Goal: Information Seeking & Learning: Learn about a topic

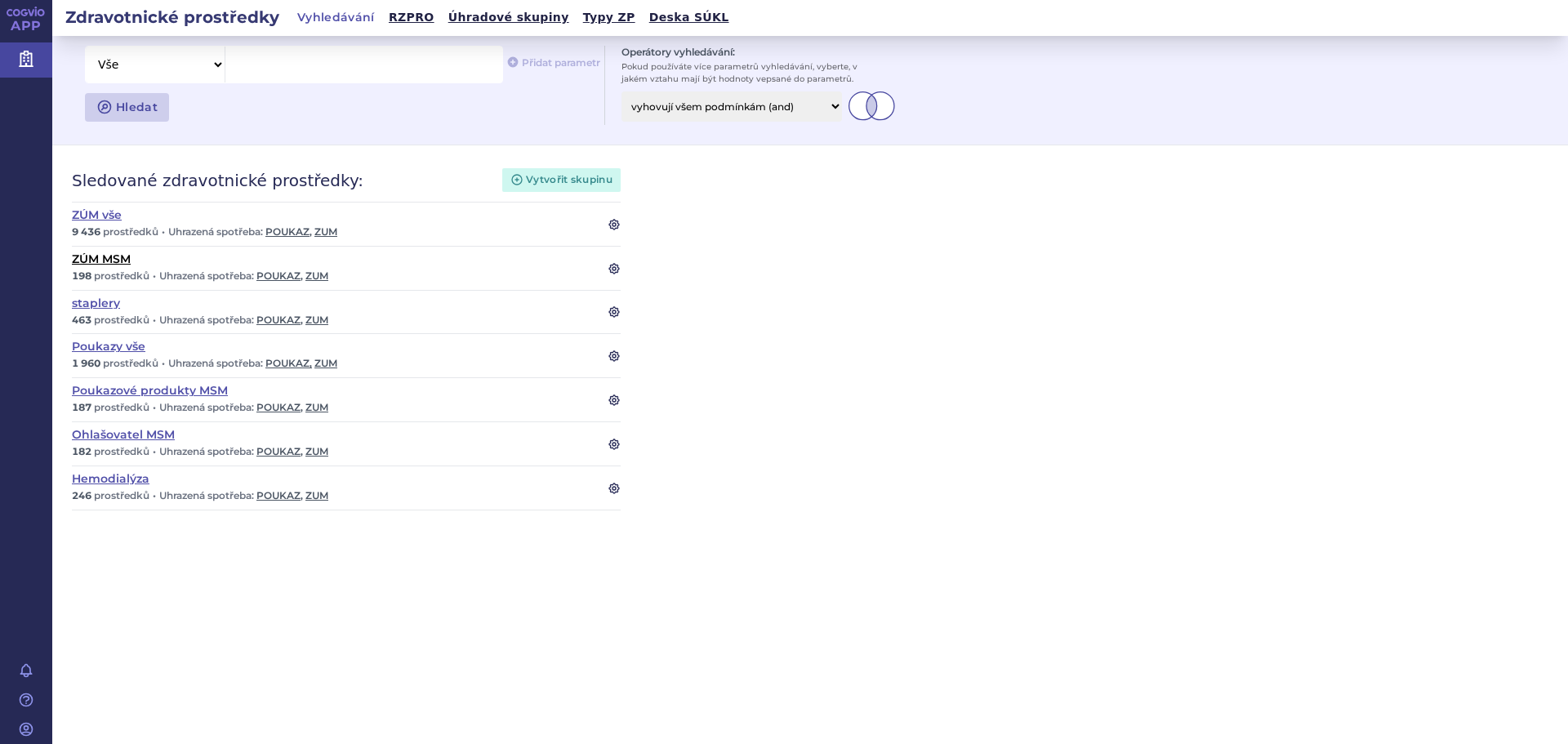
click at [102, 264] on link "ZÚM MSM" at bounding box center [329, 259] width 516 height 11
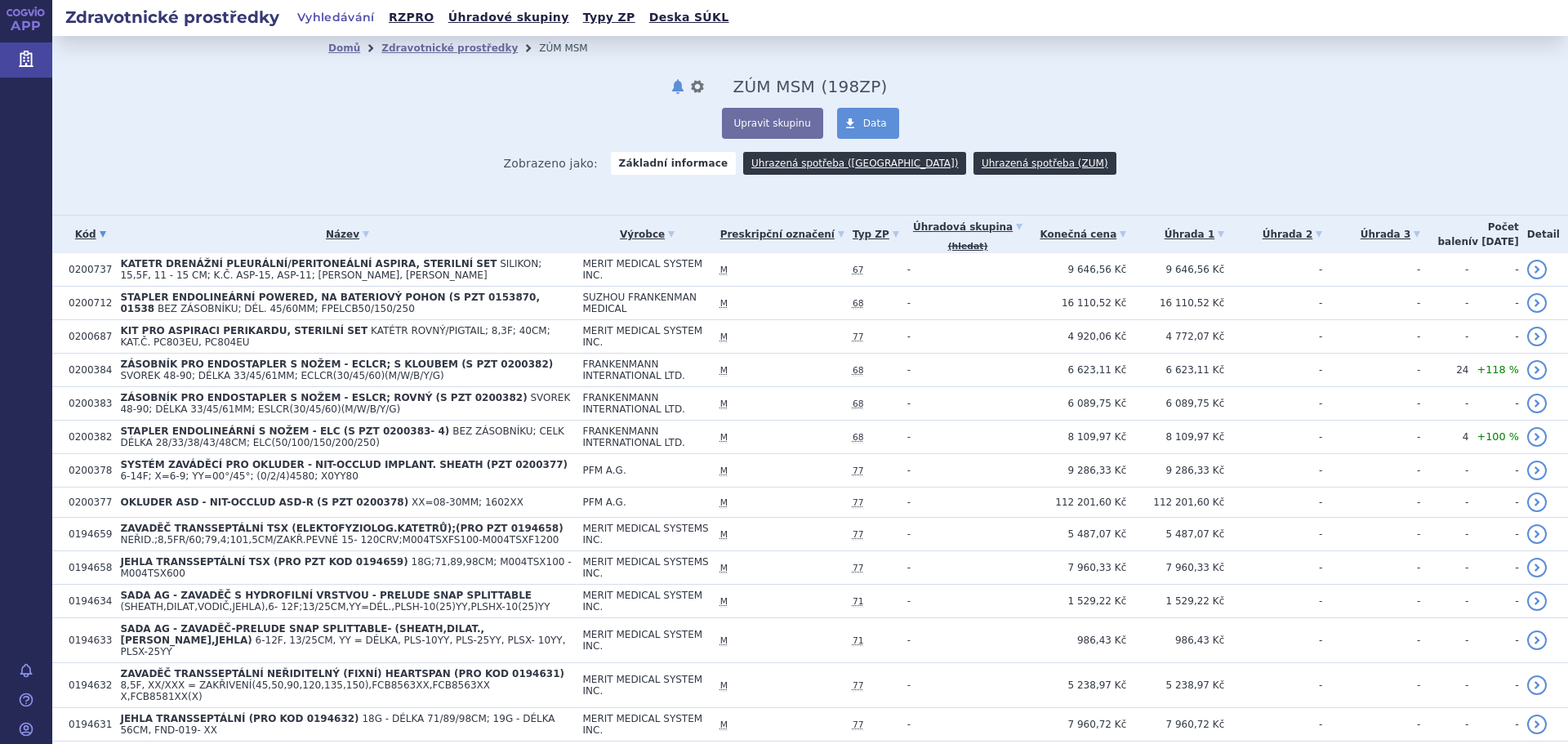
click at [328, 12] on link "Vyhledávání" at bounding box center [336, 18] width 87 height 23
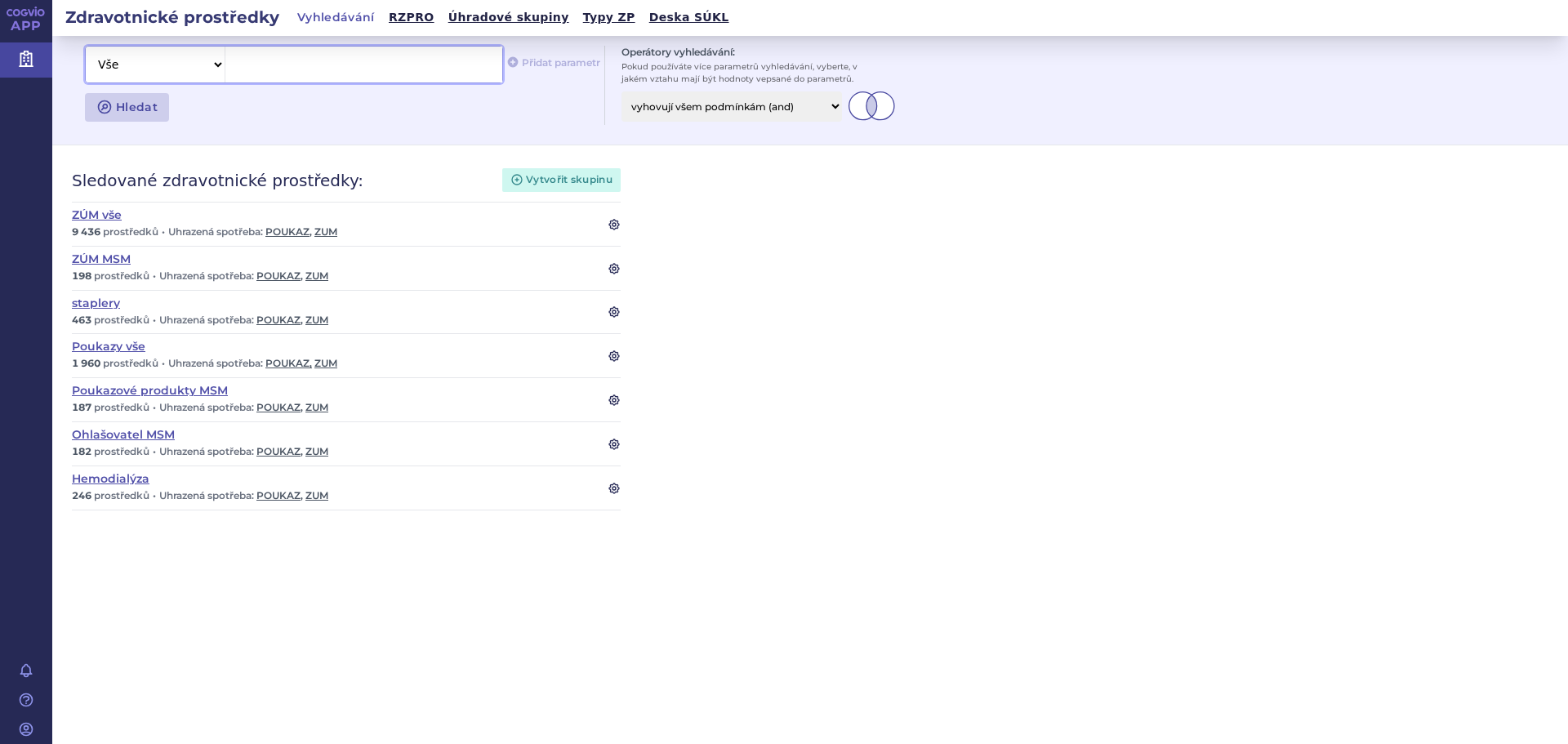
click at [215, 67] on select "Vše Název/Kód ZP Výrobce Ohlašovatel Typ ZP Úhradová skupina Kategorie ZUM Spis…" at bounding box center [155, 65] width 139 height 36
select select "filter-name-code"
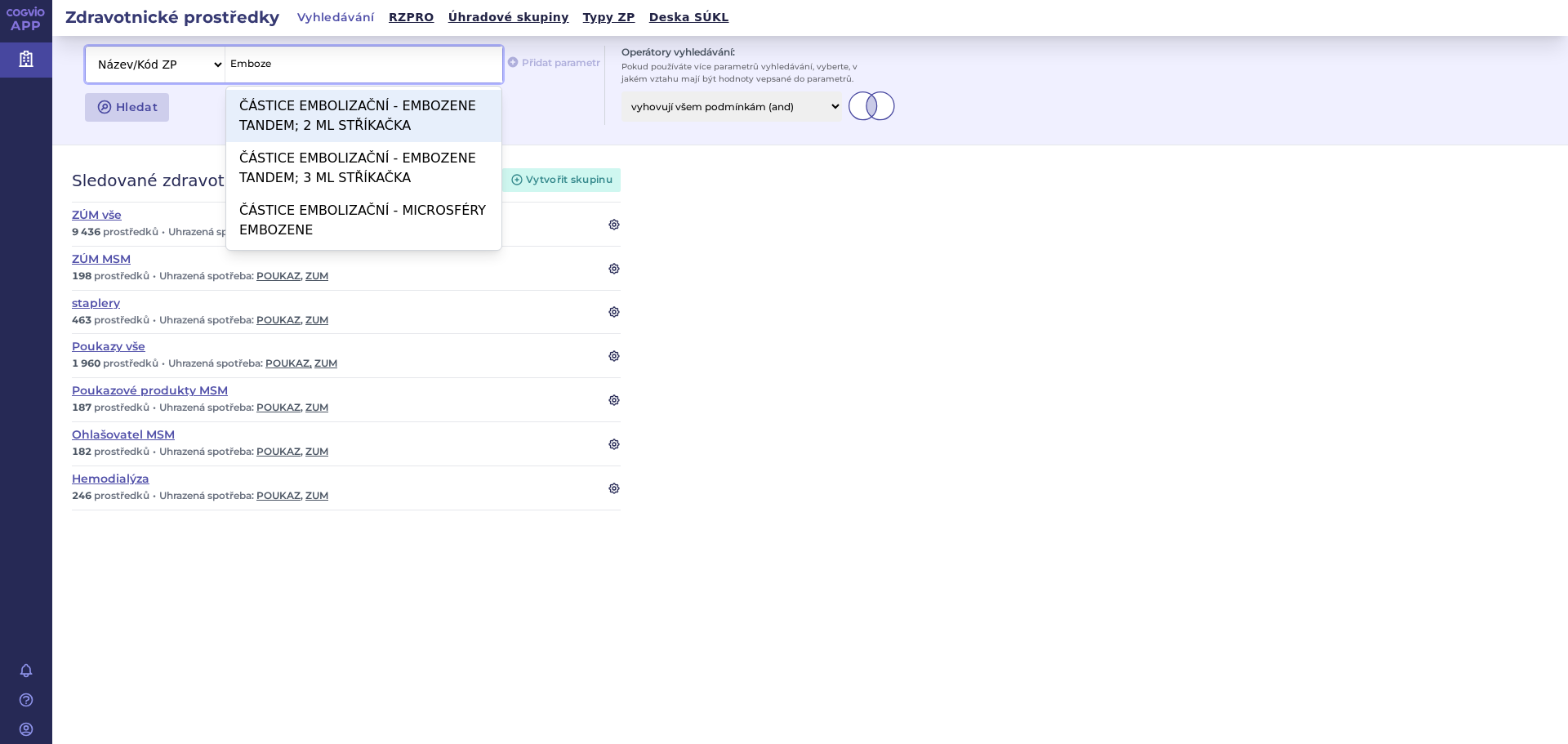
click at [322, 110] on span "ČÁSTICE EMBOLIZAČNÍ - EMBOZENE TANDEM; 2 ML STŘÍKAČKA" at bounding box center [358, 115] width 237 height 35
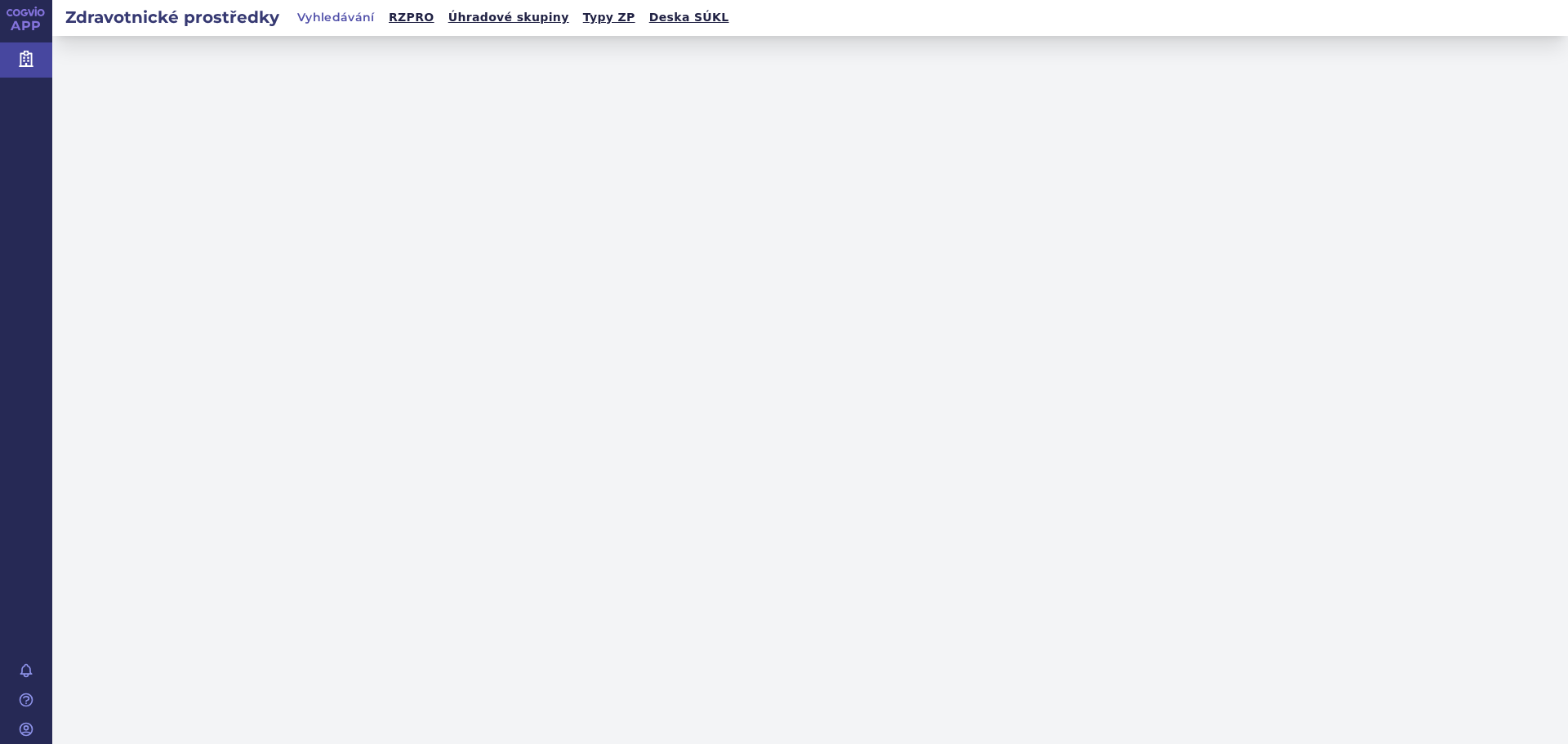
select select "filter-name-code"
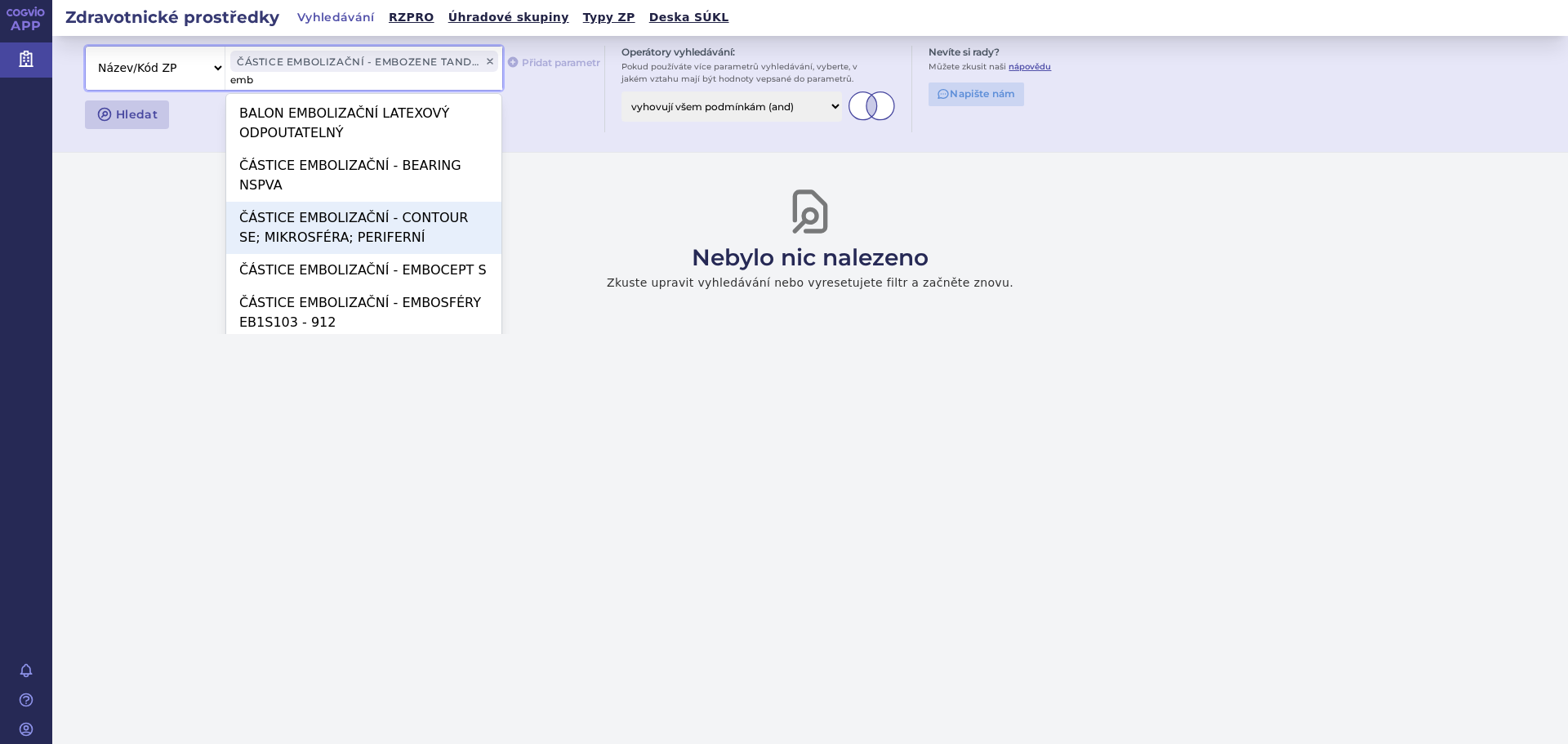
click at [309, 229] on span "ČÁSTICE EMBOLIZAČNÍ - CONTOUR SE; MIKROSFÉRA; PERIFERNÍ" at bounding box center [354, 227] width 229 height 35
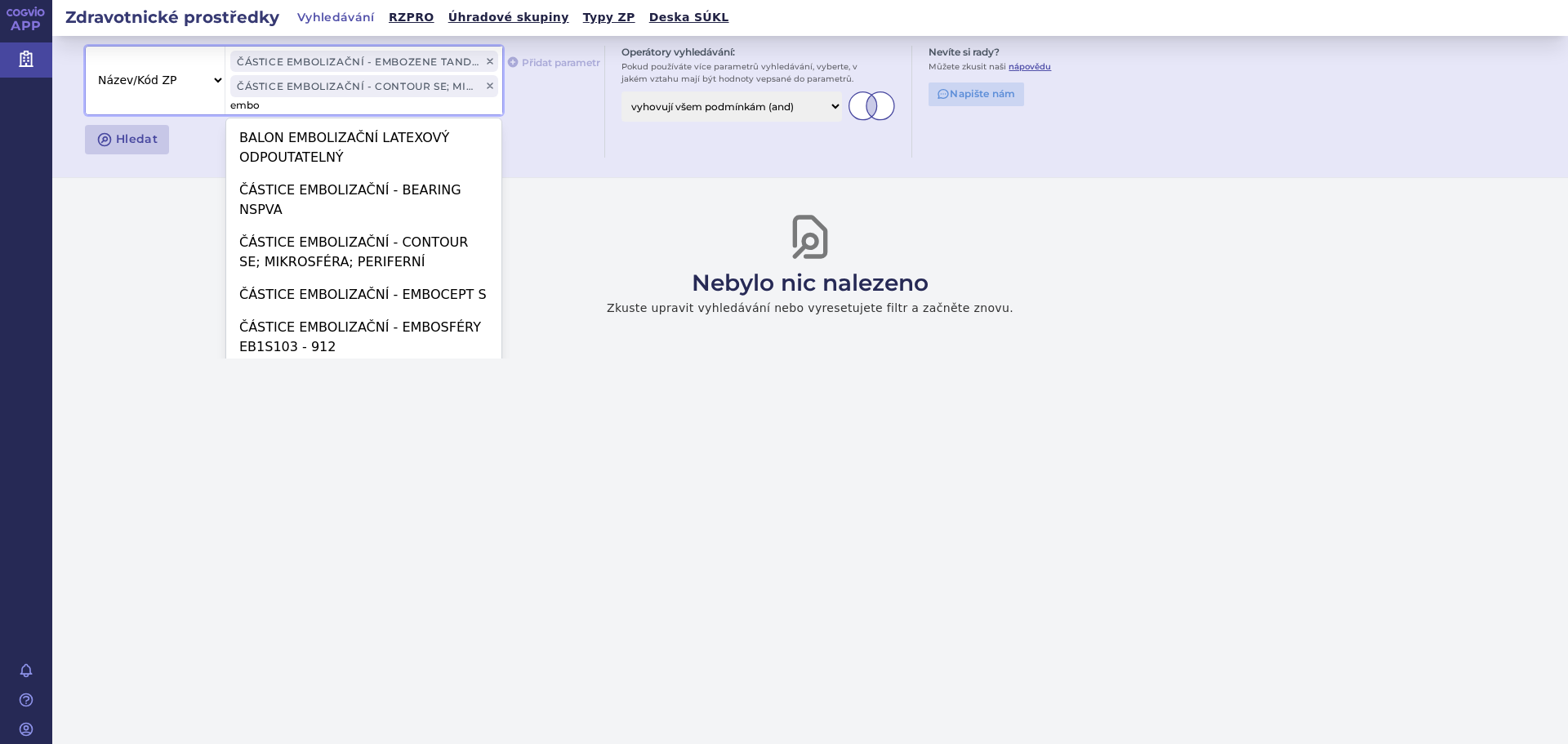
click at [218, 79] on select "Vše Název/Kód ZP Výrobce Ohlašovatel Typ ZP Úhradová skupina Kategorie ZUM Spis…" at bounding box center [155, 81] width 139 height 68
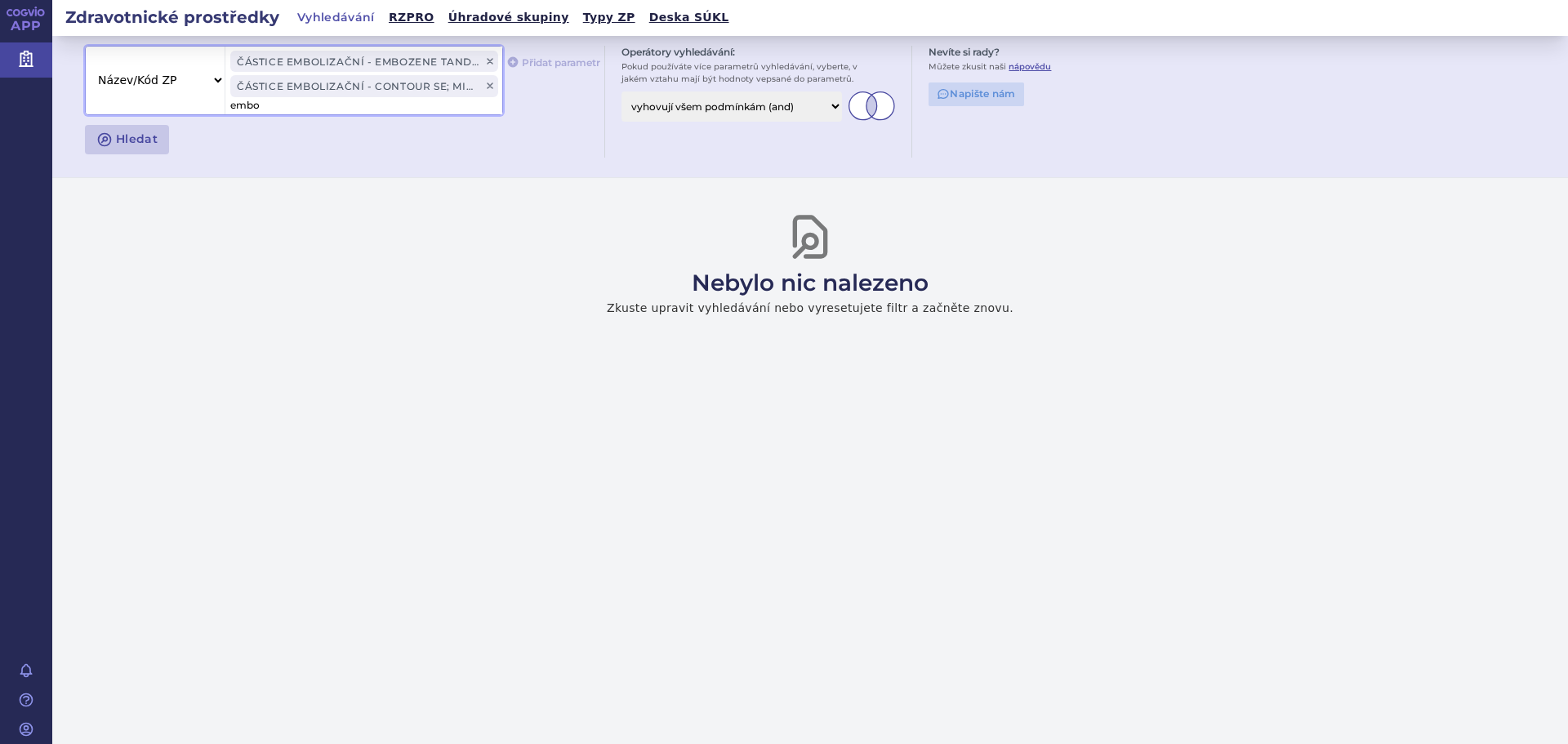
click at [489, 88] on icon at bounding box center [491, 86] width 5 height 5
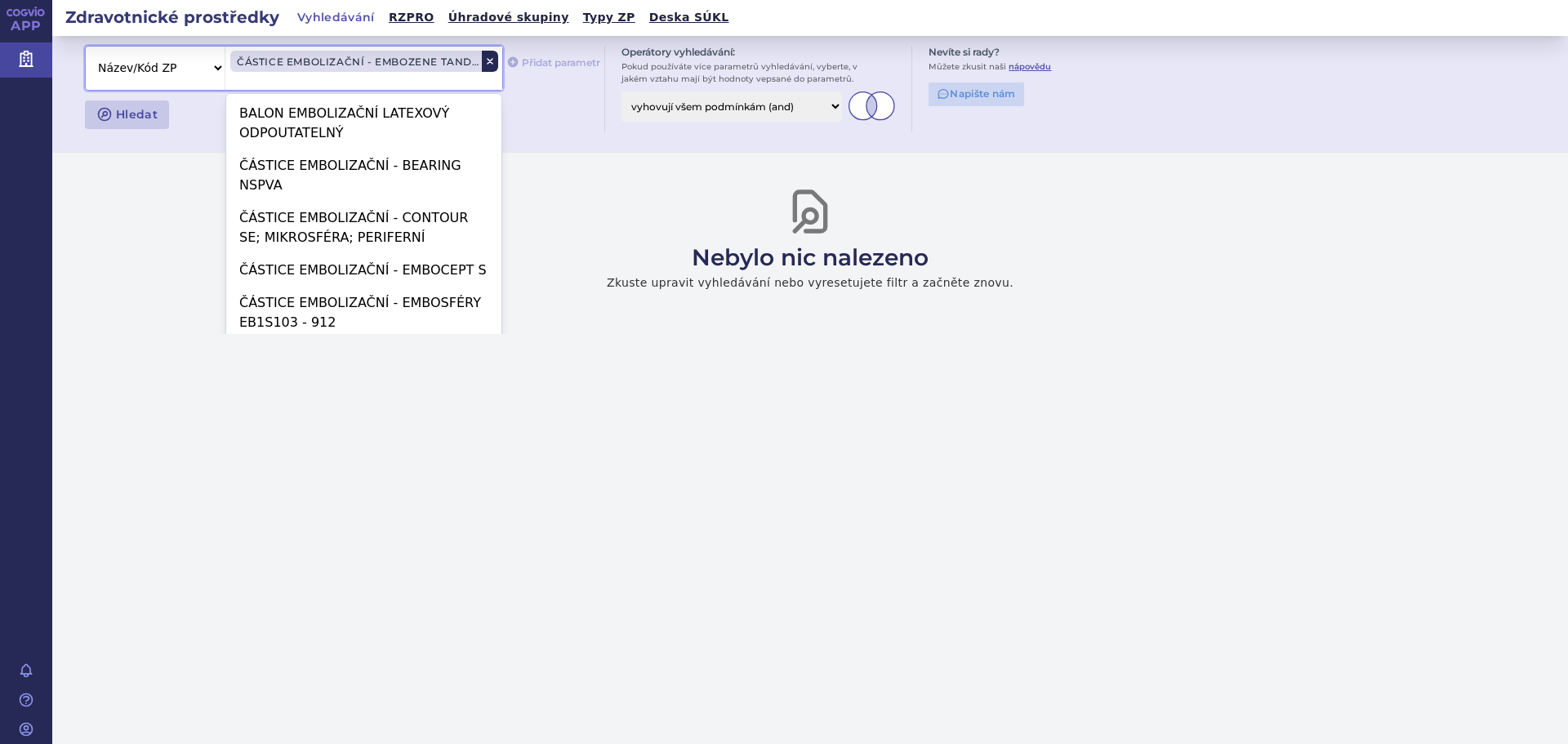
click at [490, 62] on icon at bounding box center [491, 61] width 5 height 5
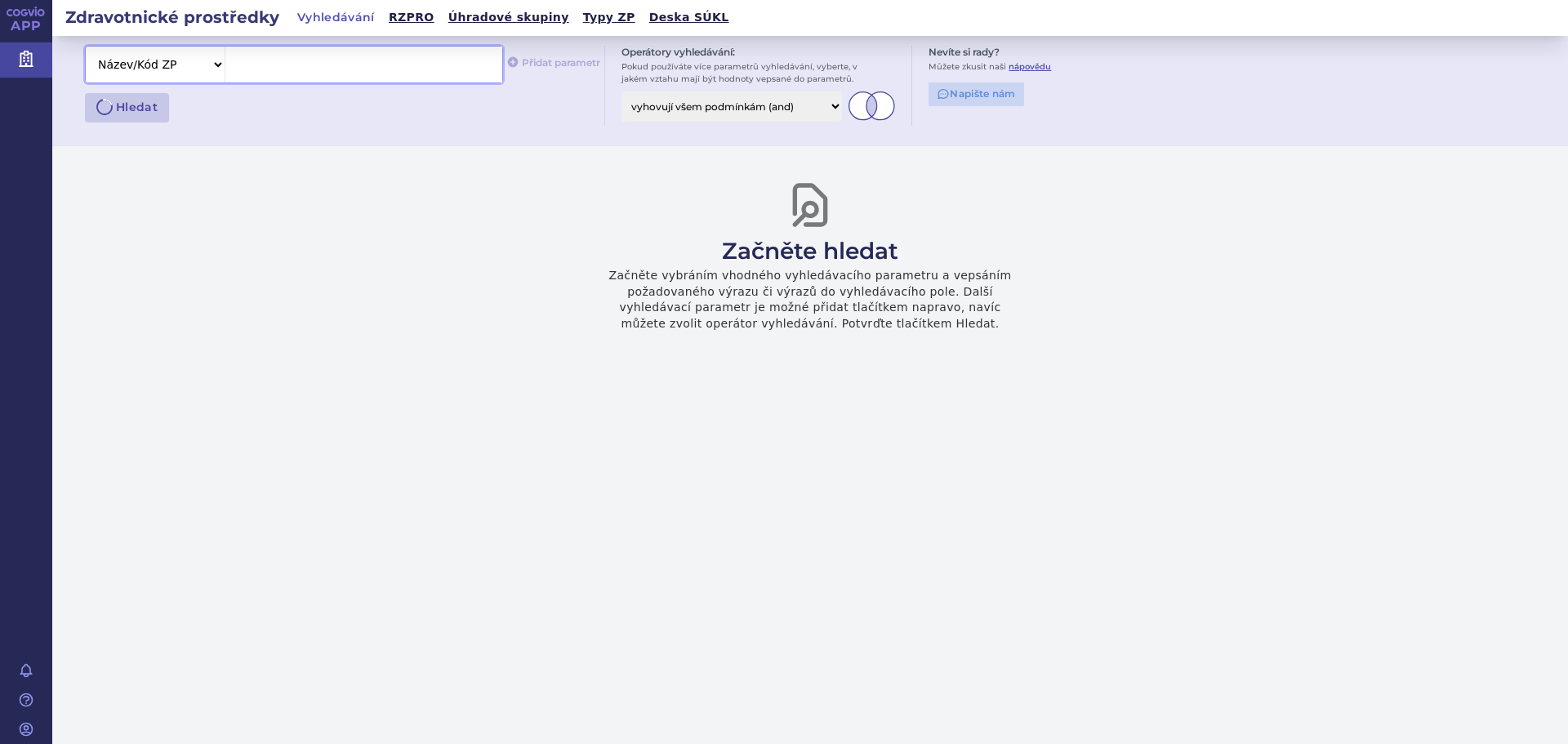
click at [211, 62] on select "Vše Název/Kód ZP Výrobce Ohlašovatel Typ ZP Úhradová skupina Kategorie ZUM Spis…" at bounding box center [155, 65] width 139 height 36
click at [86, 47] on select "Vše Název/Kód ZP Výrobce Ohlašovatel Typ ZP Úhradová skupina Kategorie ZUM Spis…" at bounding box center [155, 65] width 139 height 36
click at [298, 67] on div at bounding box center [363, 65] width 277 height 36
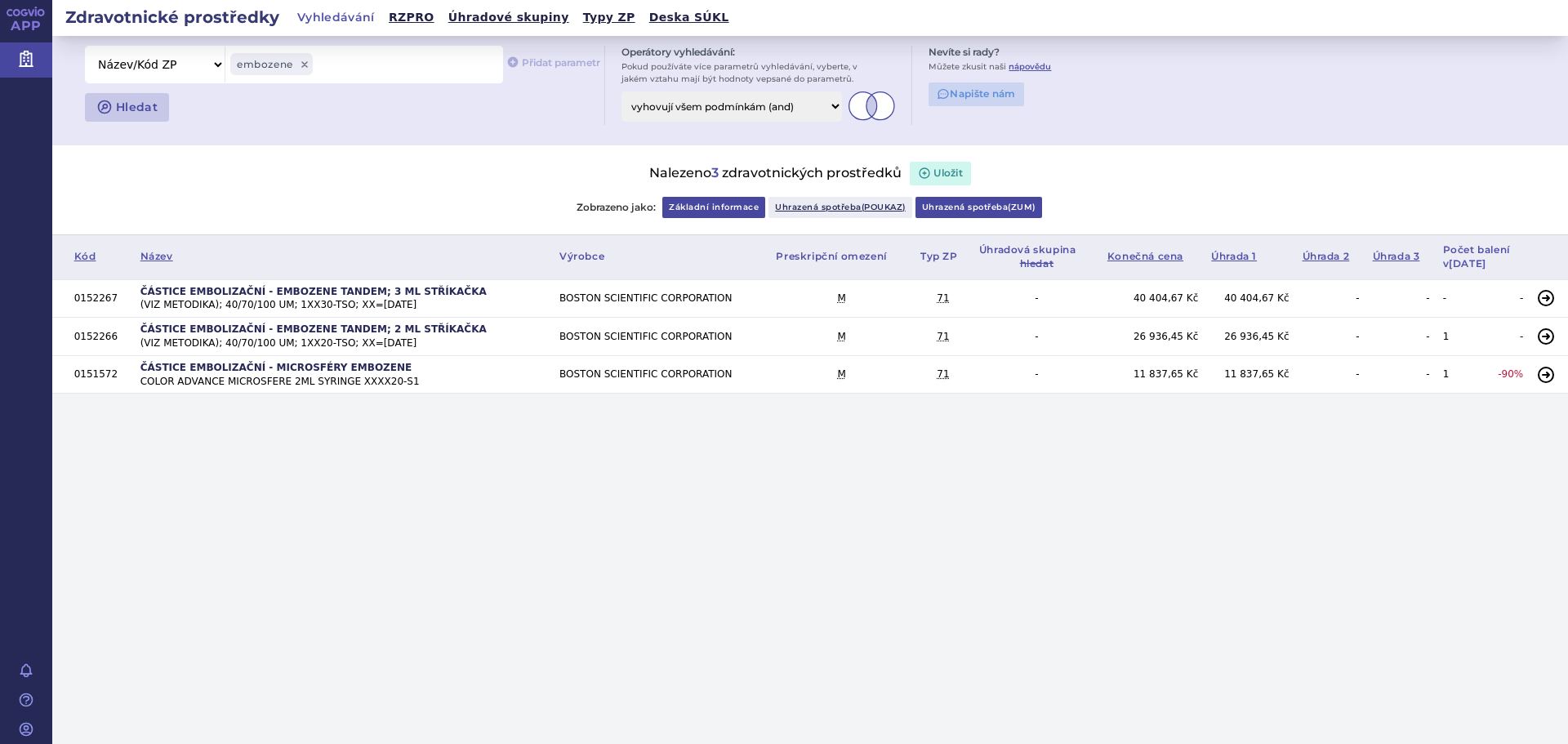
click at [984, 213] on link "Uhrazená spotřeba ( zum )" at bounding box center [979, 207] width 126 height 21
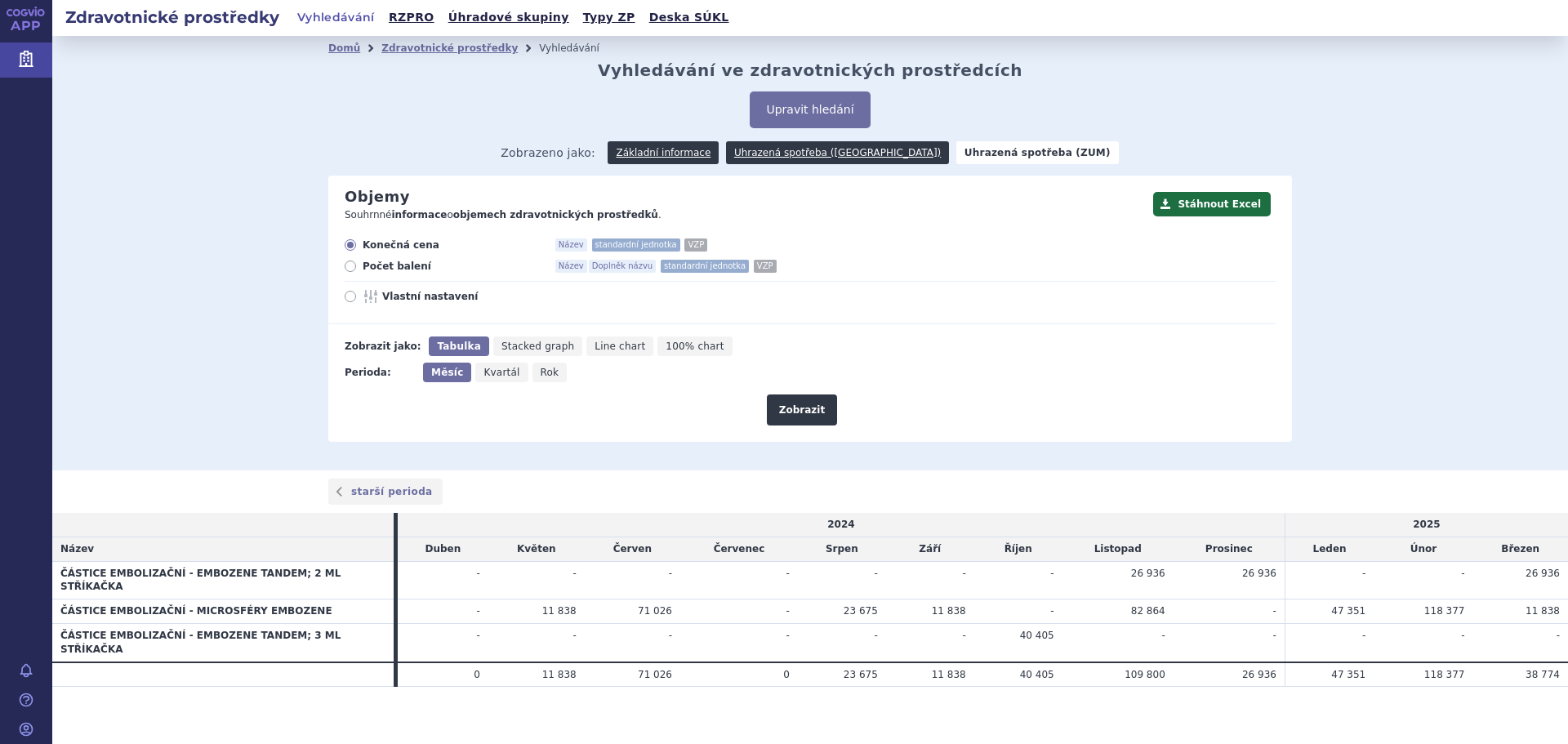
click at [541, 374] on span "Rok" at bounding box center [550, 372] width 19 height 11
click at [541, 374] on input "Rok" at bounding box center [537, 368] width 10 height 10
radio input "true"
click at [819, 410] on button "Zobrazit" at bounding box center [802, 410] width 70 height 31
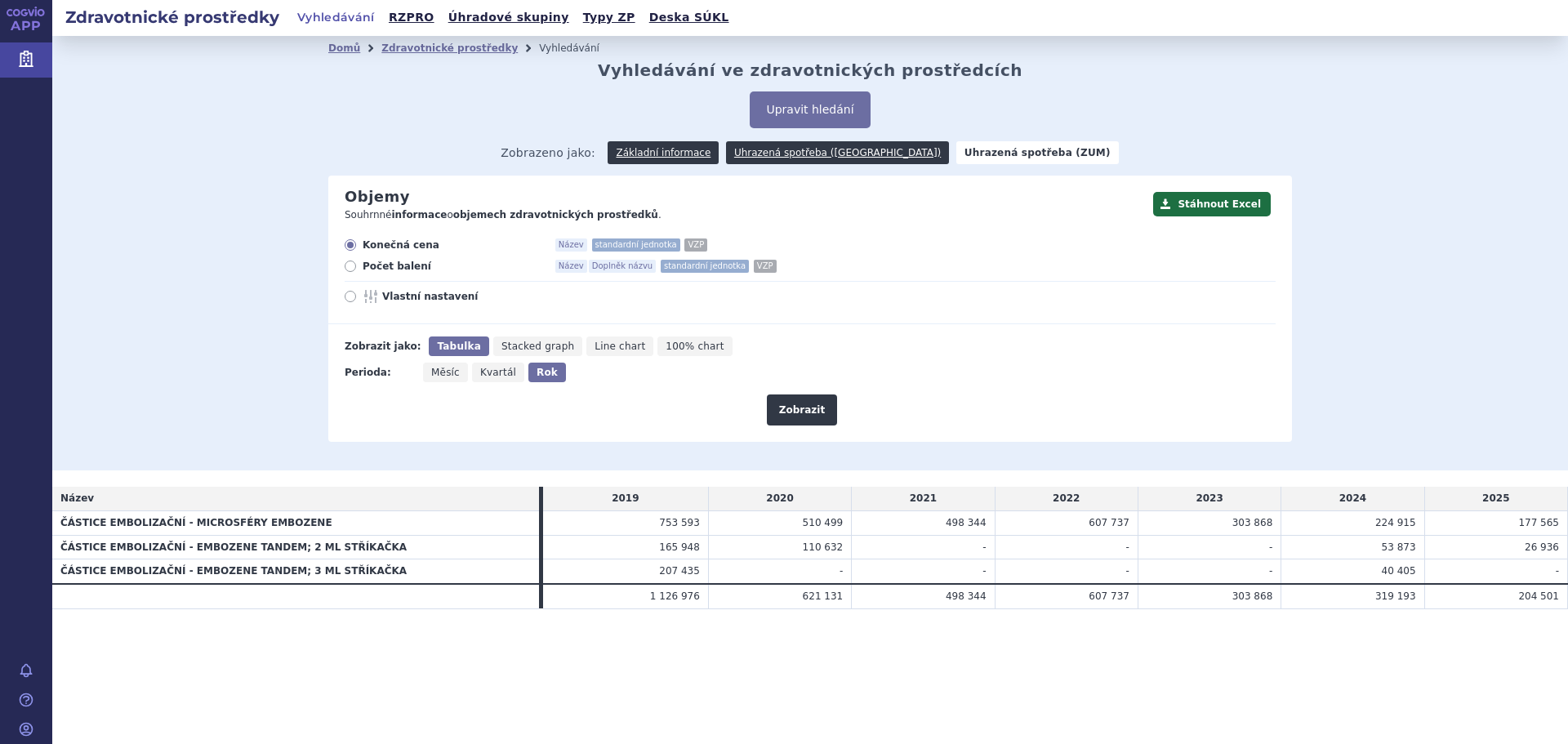
click at [444, 371] on span "Měsíc" at bounding box center [446, 372] width 29 height 11
click at [433, 371] on input "Měsíc" at bounding box center [428, 368] width 10 height 10
radio input "true"
click at [796, 410] on button "Zobrazit" at bounding box center [802, 410] width 70 height 31
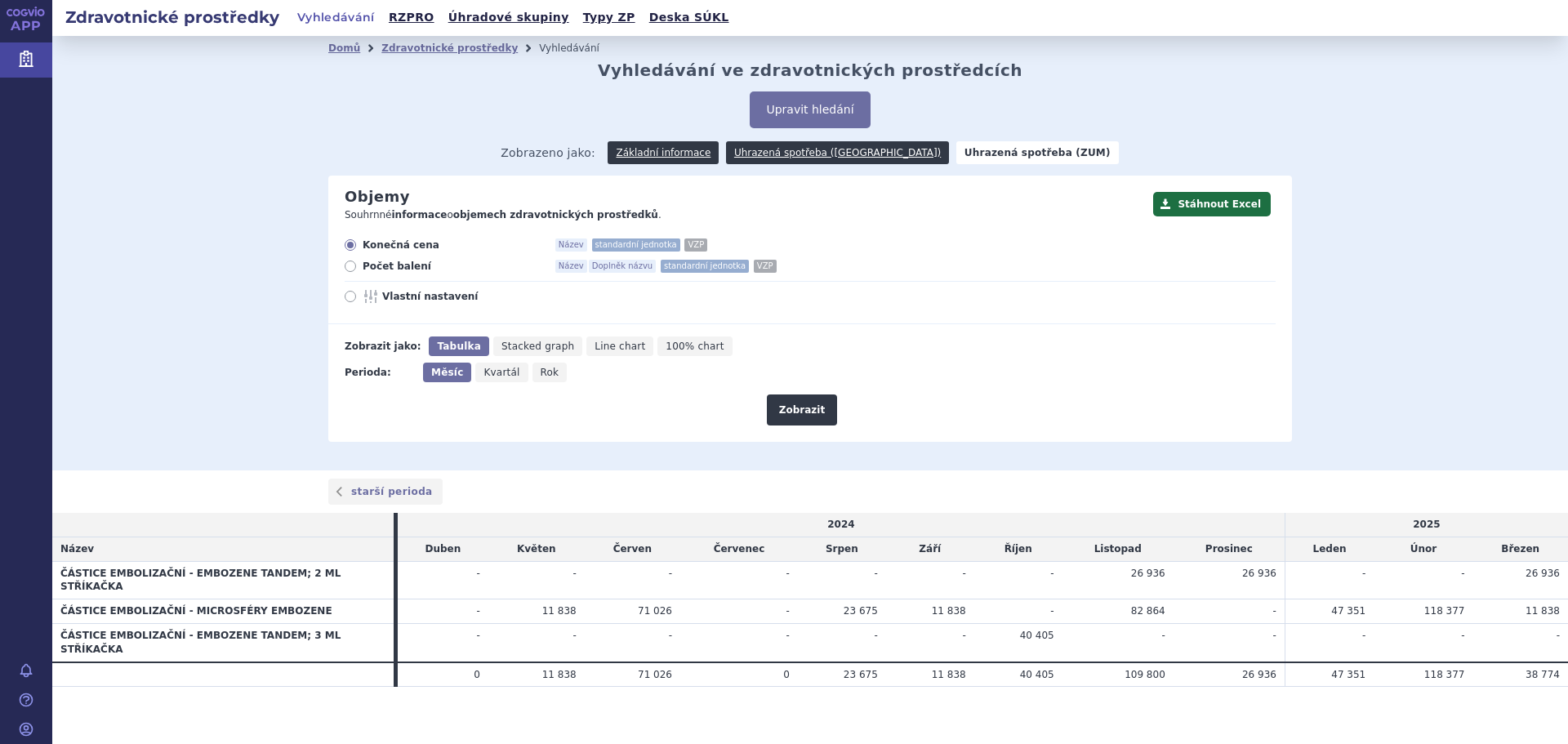
click at [1524, 685] on section "Domů Zdravotnické prostředky Vyhledávání Vyhledávání ve zdravotnických prostřed…" at bounding box center [810, 394] width 1516 height 718
drag, startPoint x: 1343, startPoint y: 646, endPoint x: 1565, endPoint y: 646, distance: 222.0
click at [1565, 662] on tr "0 11 838 71 026 0 23 675 11 838" at bounding box center [810, 674] width 1516 height 25
click at [1478, 677] on section "Domů Zdravotnické prostředky Vyhledávání Vyhledávání ve zdravotnických prostřed…" at bounding box center [810, 394] width 1516 height 718
click at [541, 375] on span "Rok" at bounding box center [550, 372] width 19 height 11
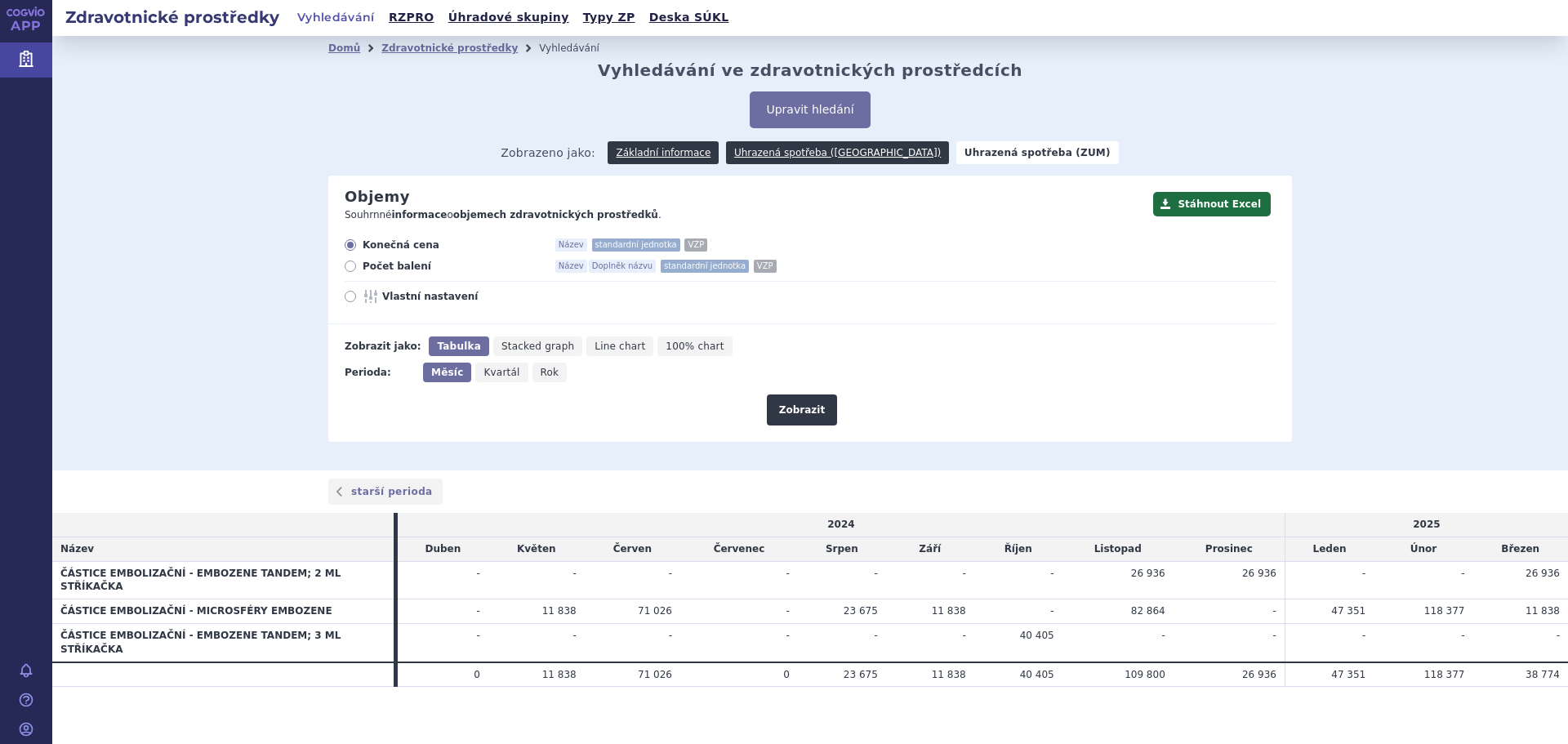
click at [535, 374] on input "Rok" at bounding box center [537, 368] width 10 height 10
radio input "true"
click at [501, 375] on span "Kvartál" at bounding box center [498, 372] width 36 height 11
click at [483, 374] on input "Kvartál" at bounding box center [477, 368] width 10 height 10
radio input "true"
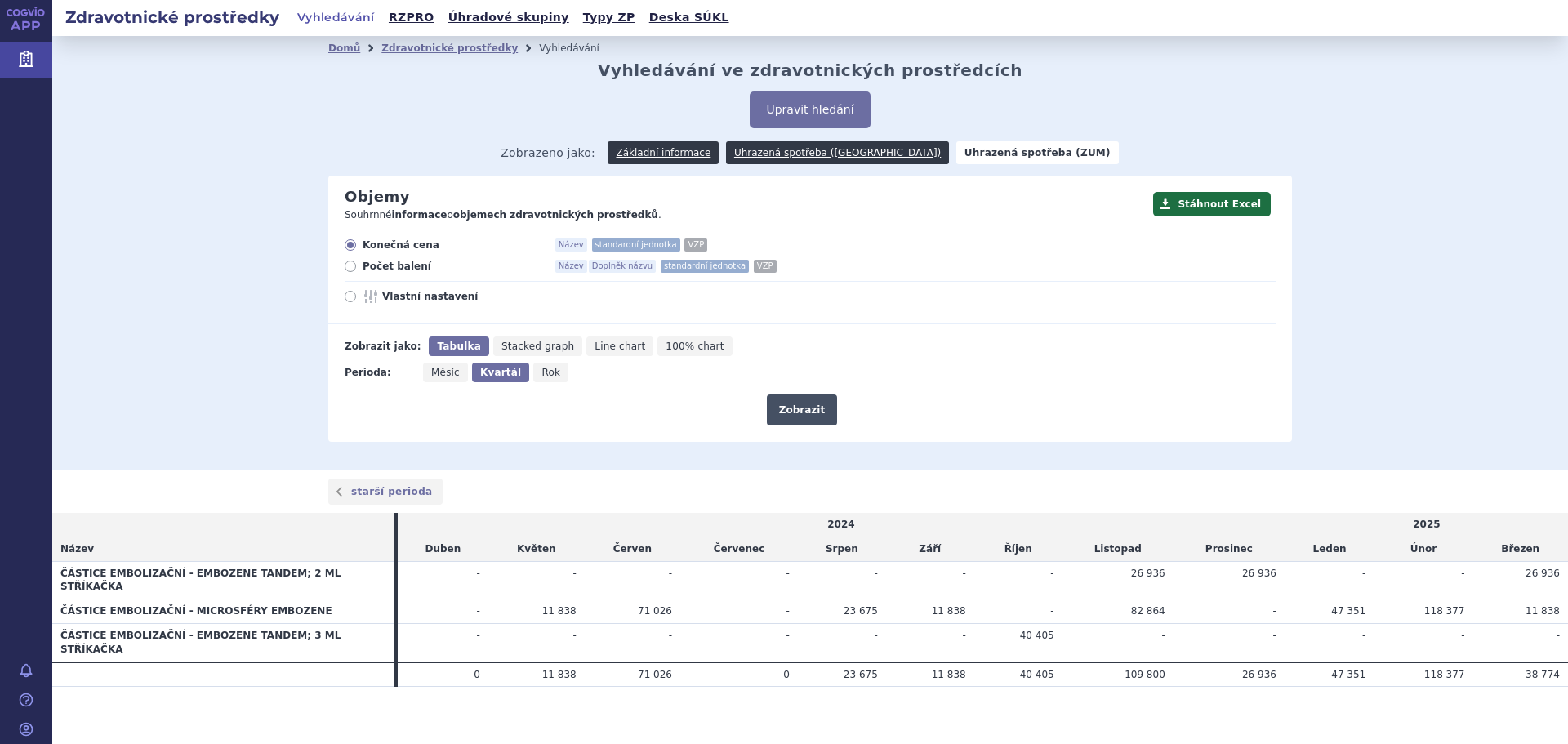
click at [816, 399] on button "Zobrazit" at bounding box center [802, 410] width 70 height 31
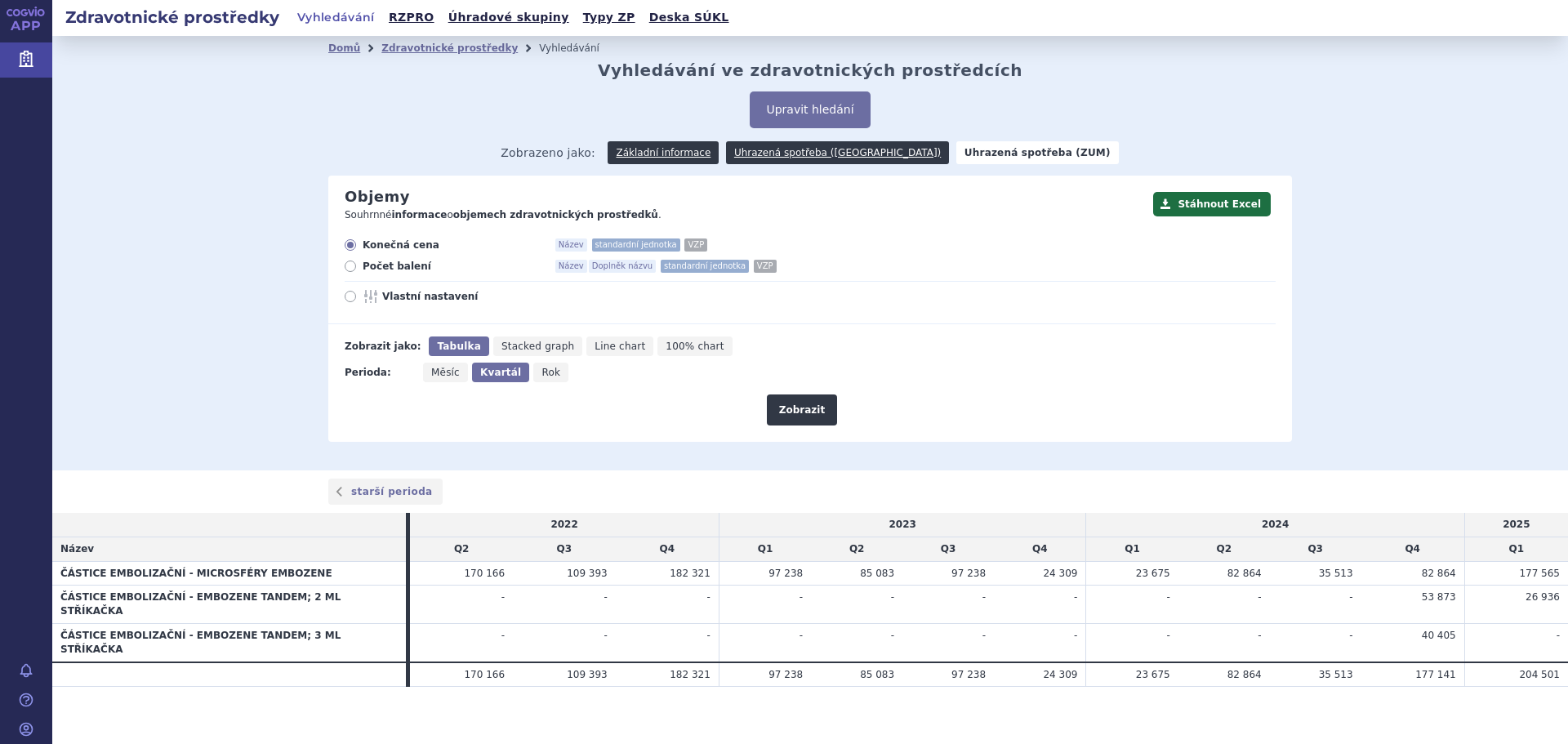
click at [431, 694] on section "Domů Zdravotnické prostředky Vyhledávání Vyhledávání ve zdravotnických prostřed…" at bounding box center [810, 394] width 1516 height 718
click at [843, 661] on section "Domů Zdravotnické prostředky Vyhledávání Vyhledávání ve zdravotnických prostřed…" at bounding box center [810, 394] width 1516 height 718
drag, startPoint x: 1031, startPoint y: 659, endPoint x: 1557, endPoint y: 644, distance: 526.2
click at [1557, 662] on tr "170 166 109 393 182 321 97 238 85 083 97 238" at bounding box center [810, 674] width 1516 height 25
drag, startPoint x: 502, startPoint y: 646, endPoint x: 1542, endPoint y: 646, distance: 1040.0
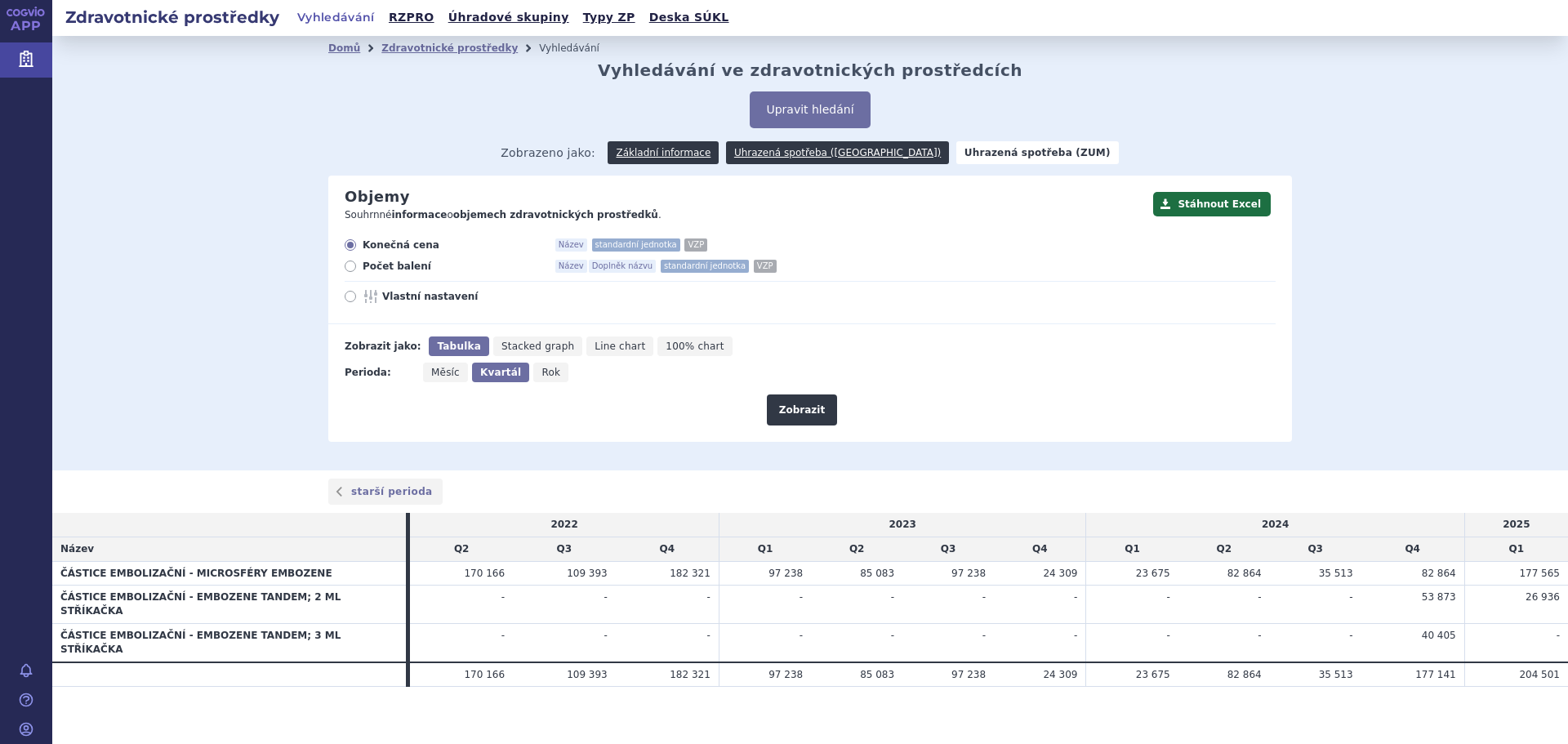
click at [1542, 662] on tr "170 166 109 393 182 321 97 238 85 083 97 238" at bounding box center [810, 674] width 1516 height 25
click at [1512, 677] on section "Domů Zdravotnické prostředky Vyhledávání Vyhledávání ve zdravotnických prostřed…" at bounding box center [810, 394] width 1516 height 718
